Goal: Task Accomplishment & Management: Use online tool/utility

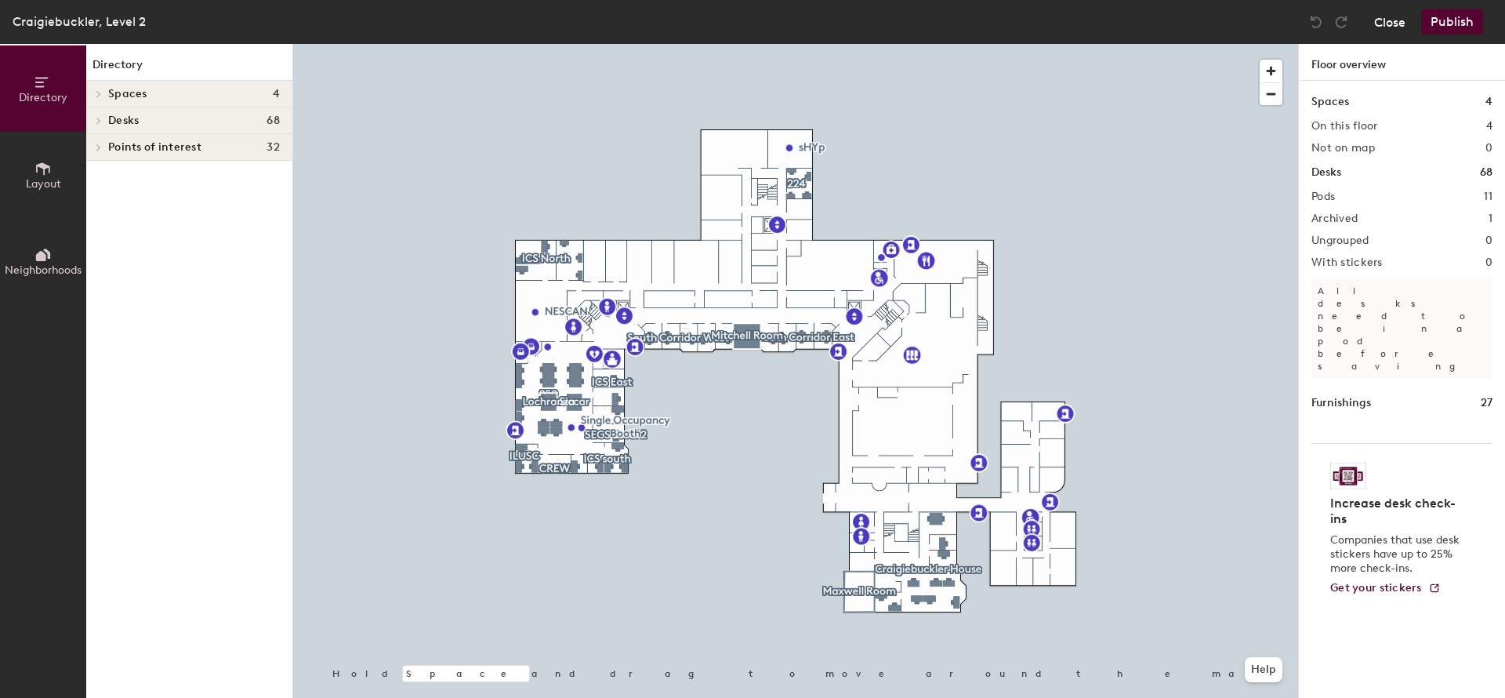
click at [1386, 22] on button "Close" at bounding box center [1389, 21] width 31 height 25
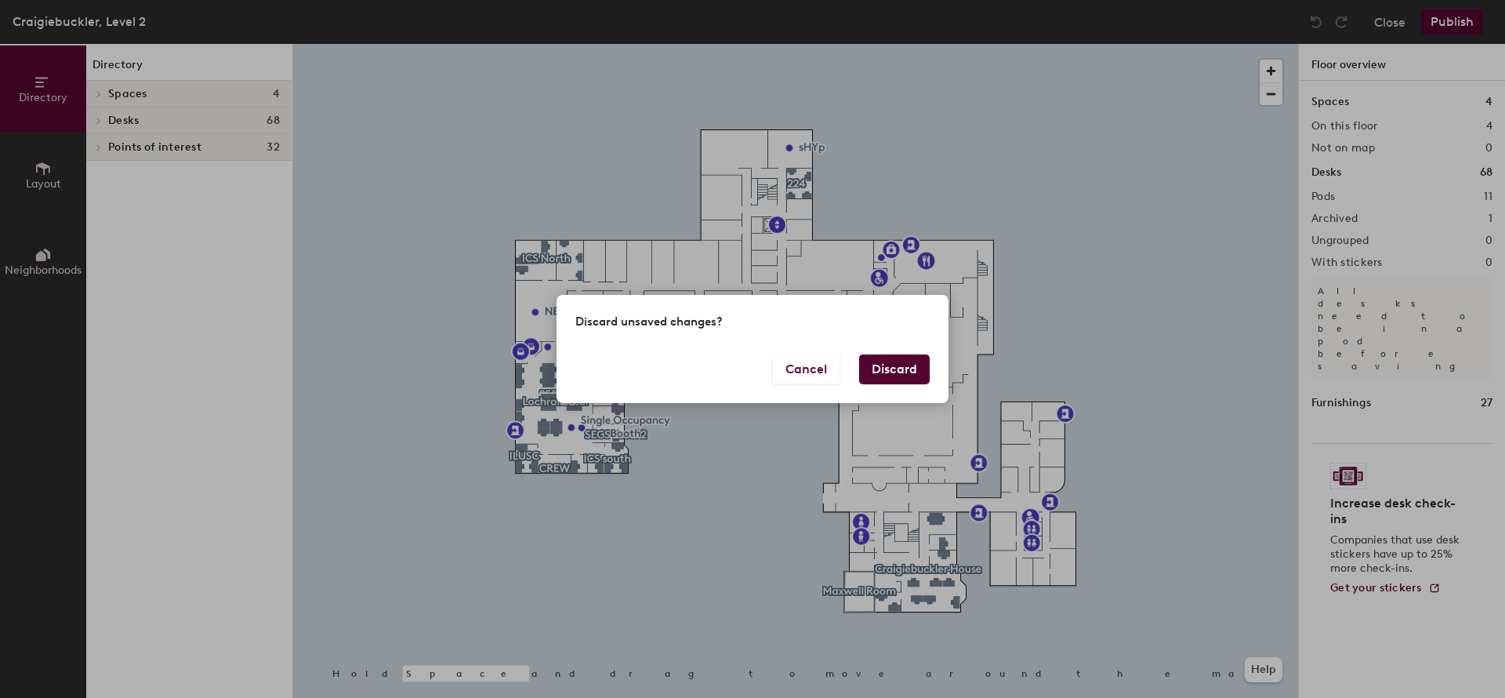
click at [907, 373] on button "Discard" at bounding box center [894, 369] width 71 height 30
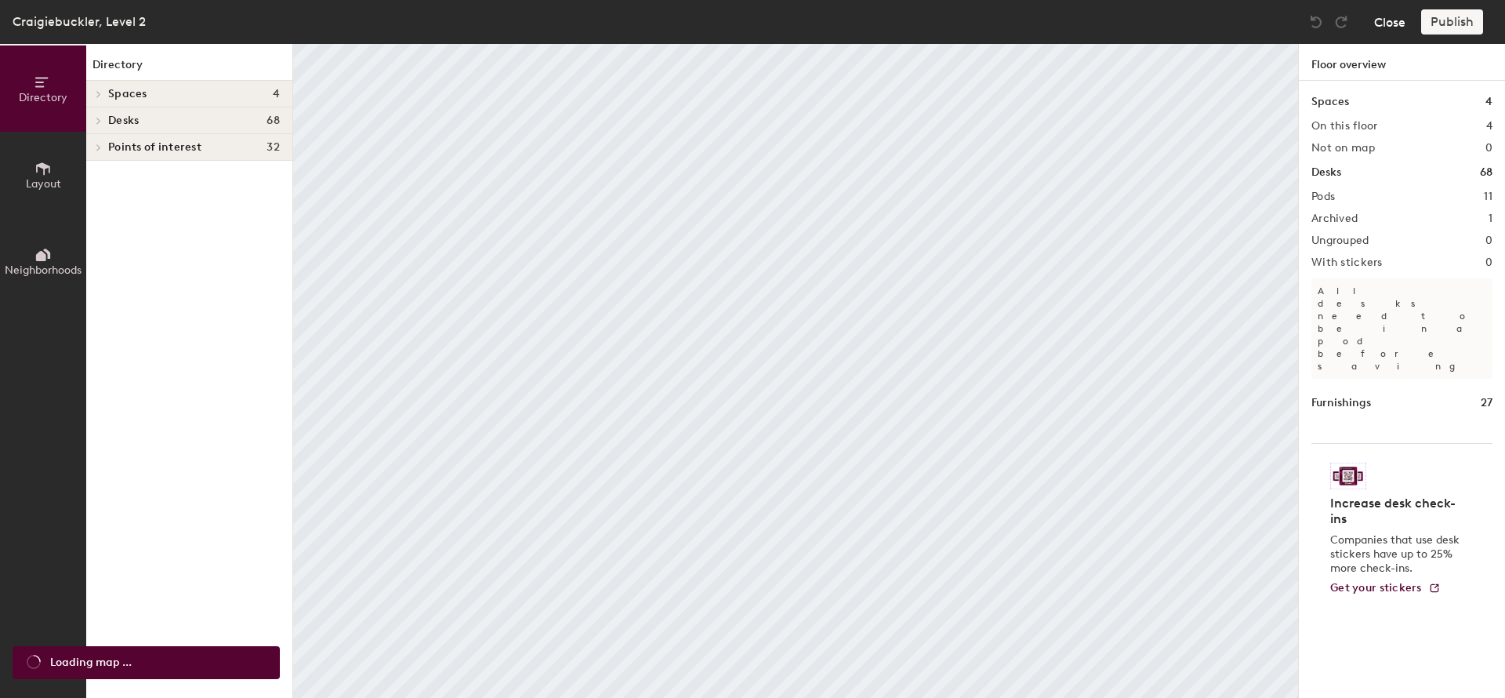
click at [1400, 23] on button "Close" at bounding box center [1389, 21] width 31 height 25
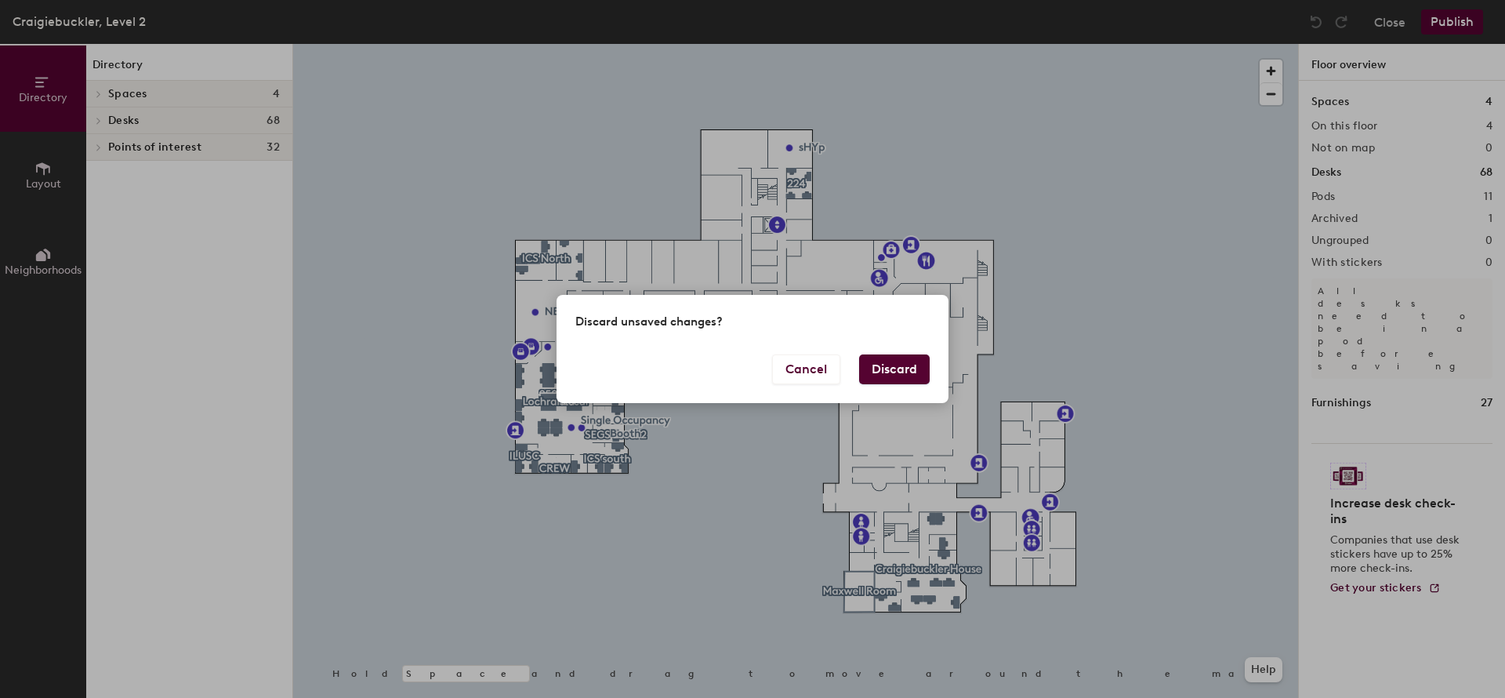
click at [893, 369] on button "Discard" at bounding box center [894, 369] width 71 height 30
